Goal: Check status: Check status

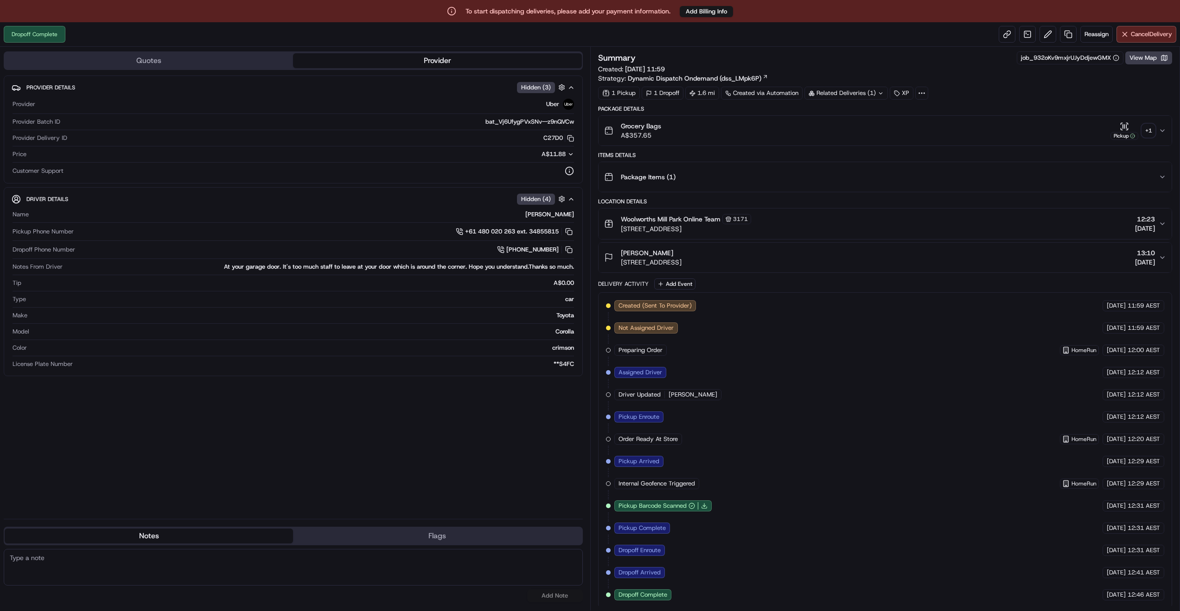
scroll to position [2, 0]
click at [1151, 129] on div "+ 1" at bounding box center [1148, 128] width 13 height 13
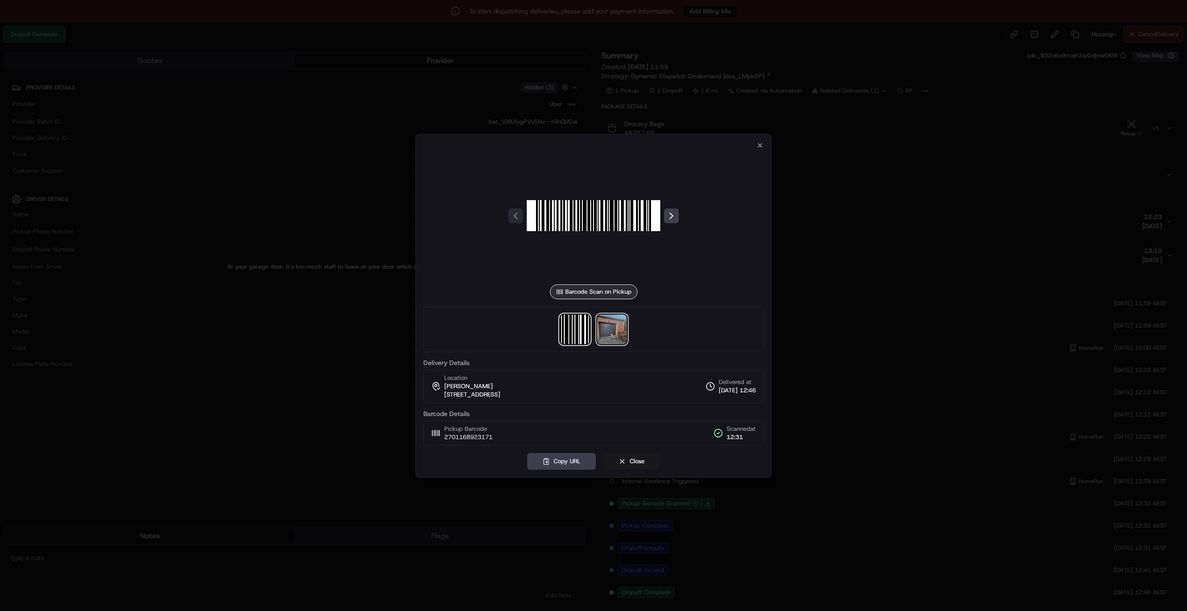
click at [612, 340] on img at bounding box center [612, 330] width 30 height 30
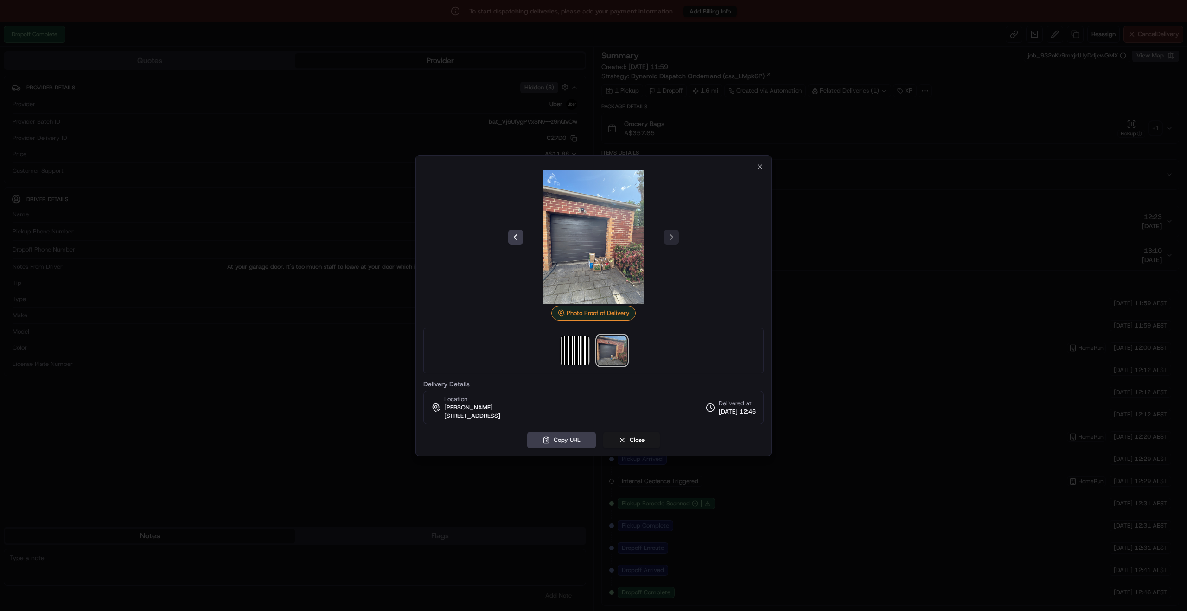
click at [612, 351] on img at bounding box center [612, 351] width 30 height 30
click at [601, 274] on img at bounding box center [594, 238] width 134 height 134
click at [620, 360] on img at bounding box center [612, 351] width 30 height 30
click at [763, 167] on icon "button" at bounding box center [759, 166] width 7 height 7
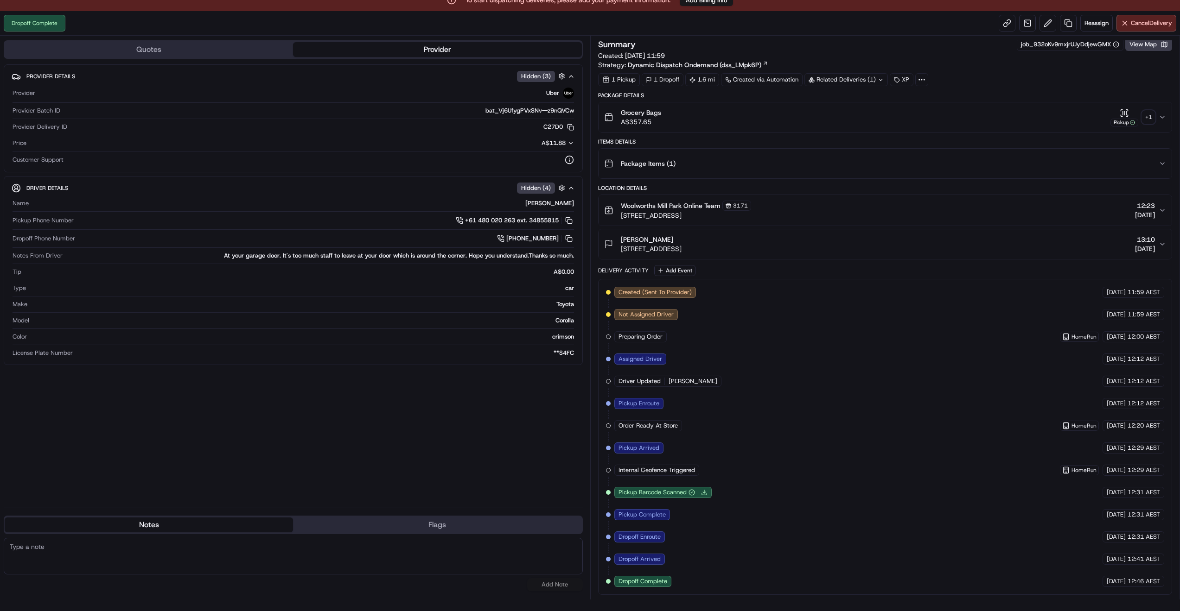
scroll to position [22, 0]
